Goal: Task Accomplishment & Management: Complete application form

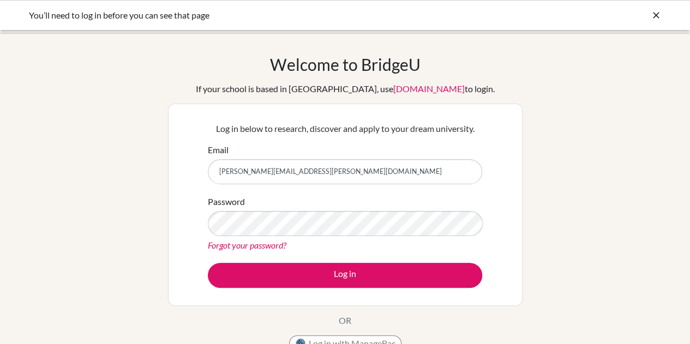
click at [208, 263] on button "Log in" at bounding box center [345, 275] width 274 height 25
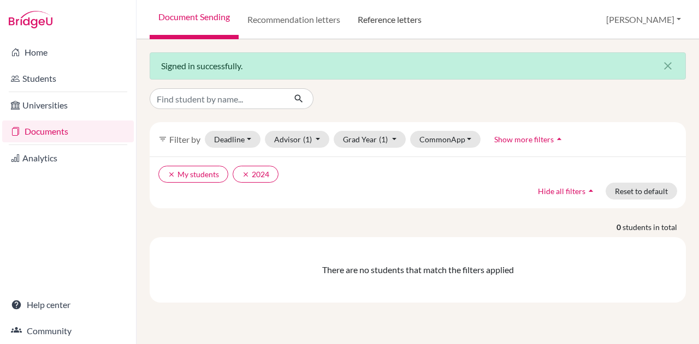
click at [398, 14] on link "Reference letters" at bounding box center [389, 19] width 81 height 39
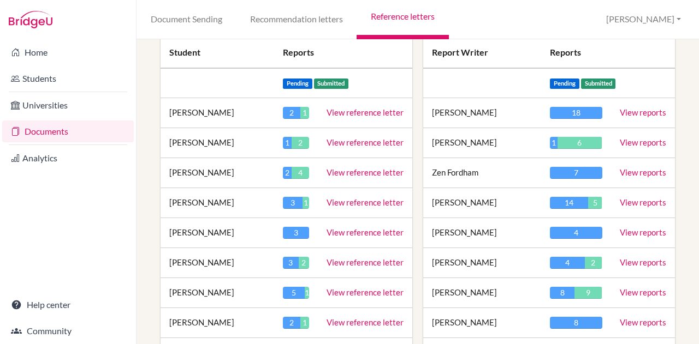
scroll to position [179, 0]
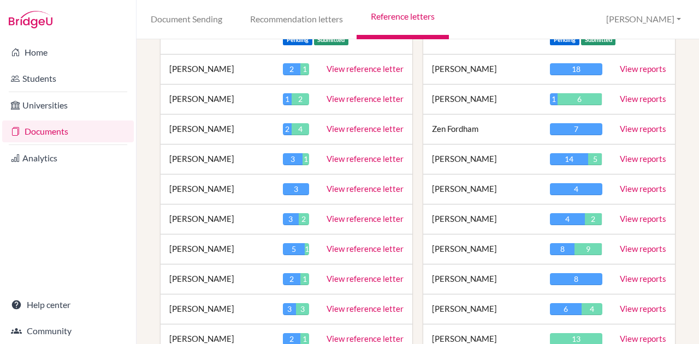
click at [629, 187] on link "View reports" at bounding box center [642, 189] width 46 height 10
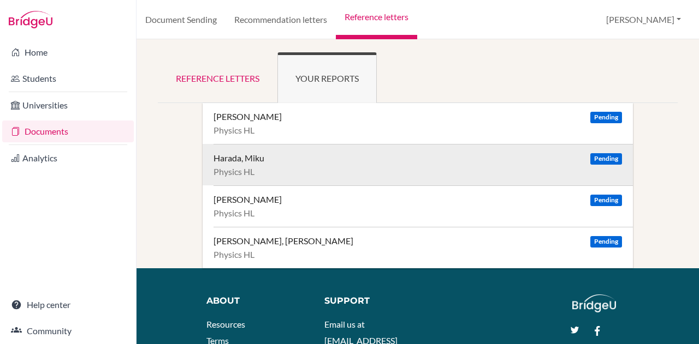
scroll to position [29, 0]
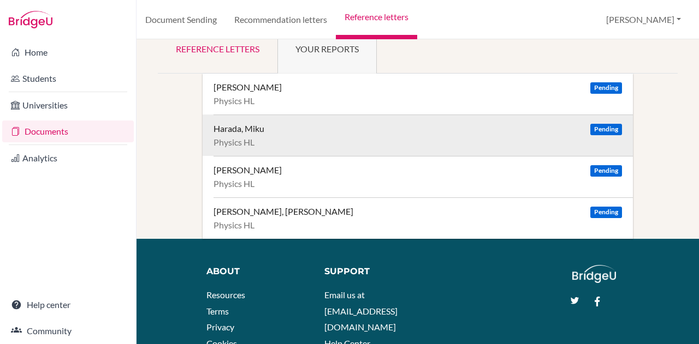
click at [370, 142] on div "Physics HL" at bounding box center [417, 142] width 408 height 11
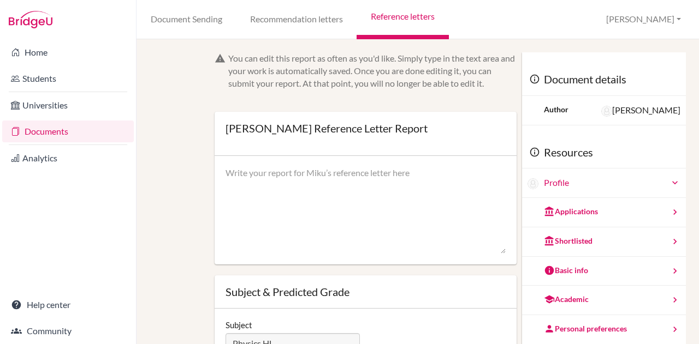
click at [177, 176] on div "You can edit this report as often as you'd like. Simply type in the text area a…" at bounding box center [417, 263] width 525 height 422
click at [58, 126] on link "Documents" at bounding box center [68, 132] width 132 height 22
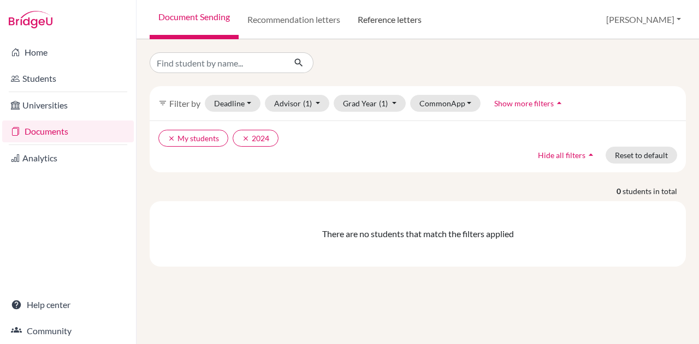
click at [419, 18] on link "Reference letters" at bounding box center [389, 19] width 81 height 39
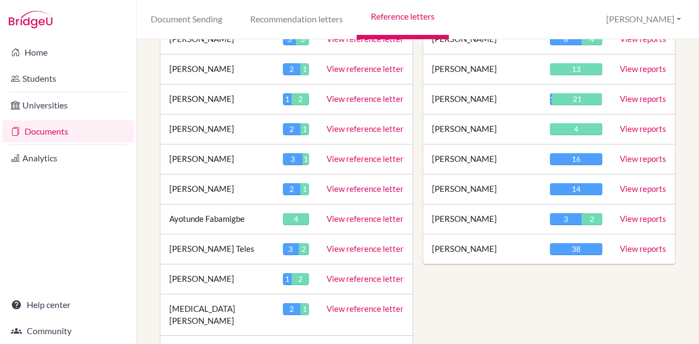
scroll to position [450, 0]
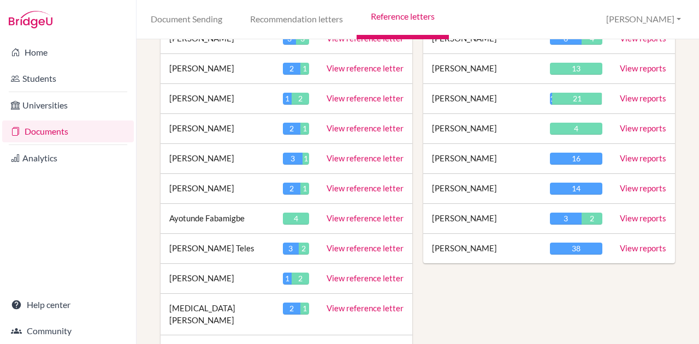
click at [645, 225] on td "View reports" at bounding box center [643, 219] width 64 height 30
click at [641, 213] on link "View reports" at bounding box center [642, 218] width 46 height 10
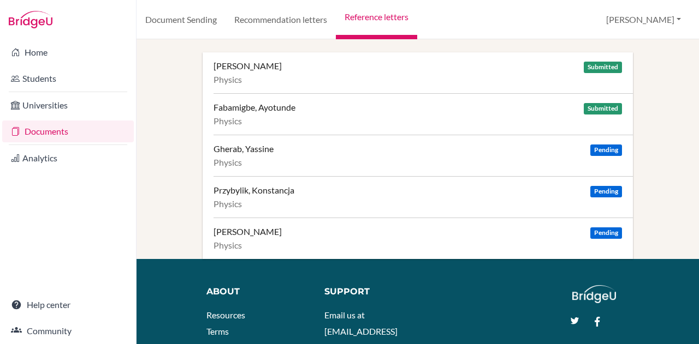
click at [392, 14] on link "Reference letters" at bounding box center [376, 19] width 81 height 39
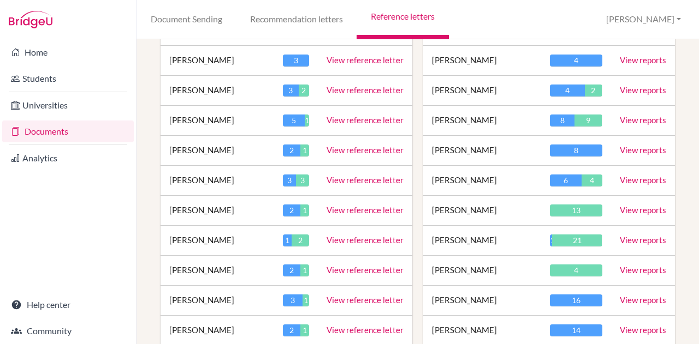
scroll to position [307, 0]
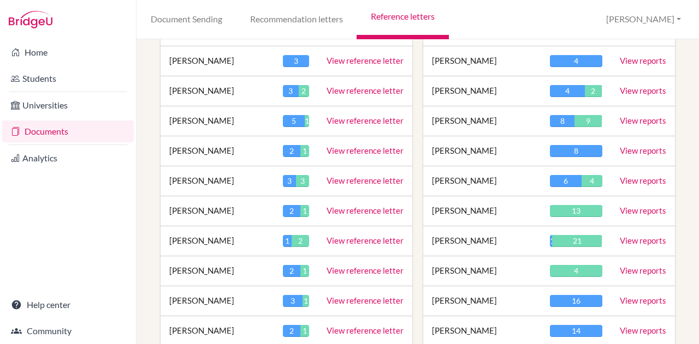
click at [640, 64] on td "View reports" at bounding box center [643, 61] width 64 height 30
click at [637, 58] on link "View reports" at bounding box center [642, 61] width 46 height 10
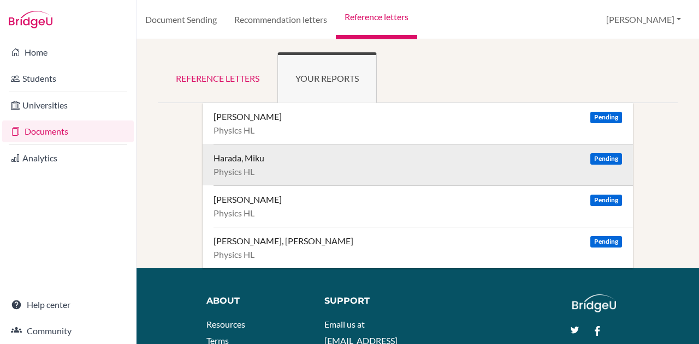
click at [544, 169] on div "Physics HL" at bounding box center [417, 171] width 408 height 11
